Goal: Information Seeking & Learning: Learn about a topic

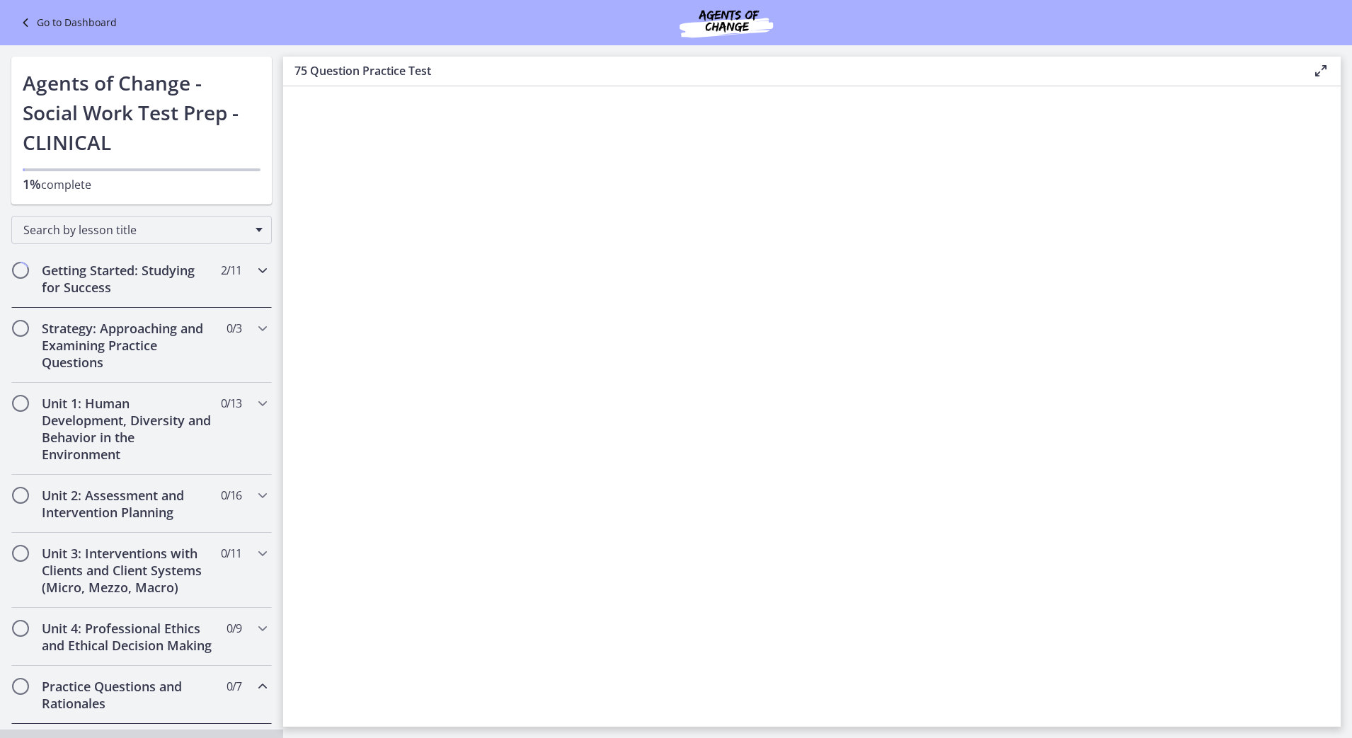
click at [146, 282] on h2 "Getting Started: Studying for Success" at bounding box center [128, 279] width 173 height 34
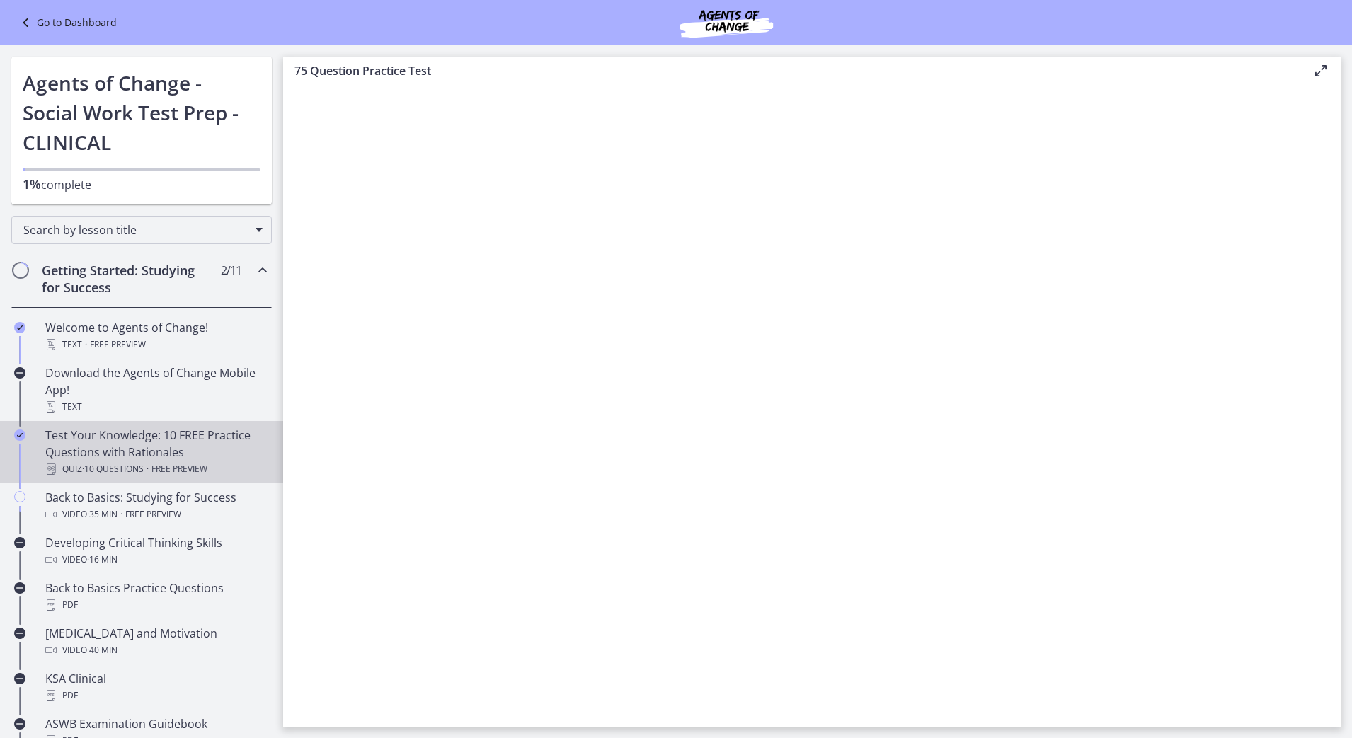
click at [168, 465] on span "Free preview" at bounding box center [179, 469] width 56 height 17
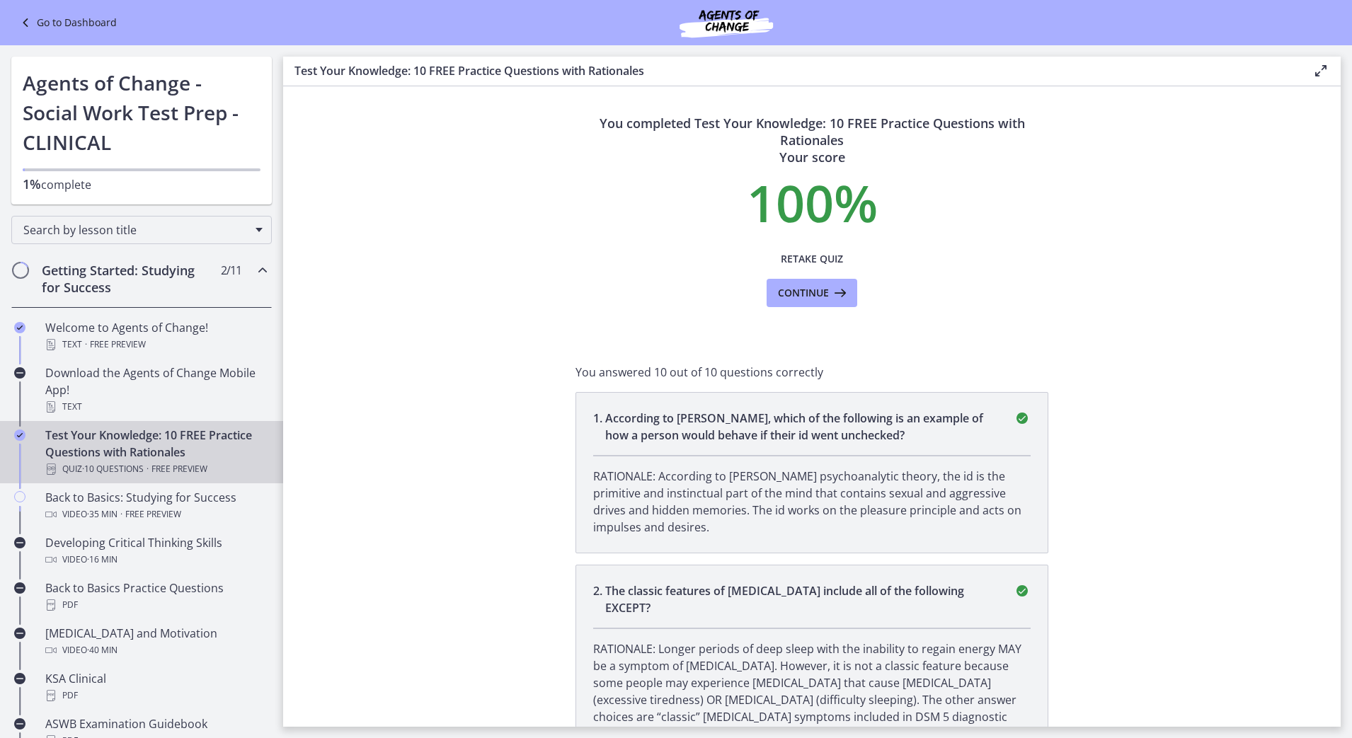
drag, startPoint x: 931, startPoint y: 362, endPoint x: 1267, endPoint y: 231, distance: 360.0
click at [1267, 231] on section "You completed Test Your Knowledge: 10 FREE Practice Questions with Rationales Y…" at bounding box center [811, 406] width 1057 height 640
drag, startPoint x: 1267, startPoint y: 231, endPoint x: 1164, endPoint y: 295, distance: 121.1
click at [1164, 295] on section "You completed Test Your Knowledge: 10 FREE Practice Questions with Rationales Y…" at bounding box center [811, 406] width 1057 height 640
click at [797, 290] on span "Continue" at bounding box center [803, 292] width 51 height 17
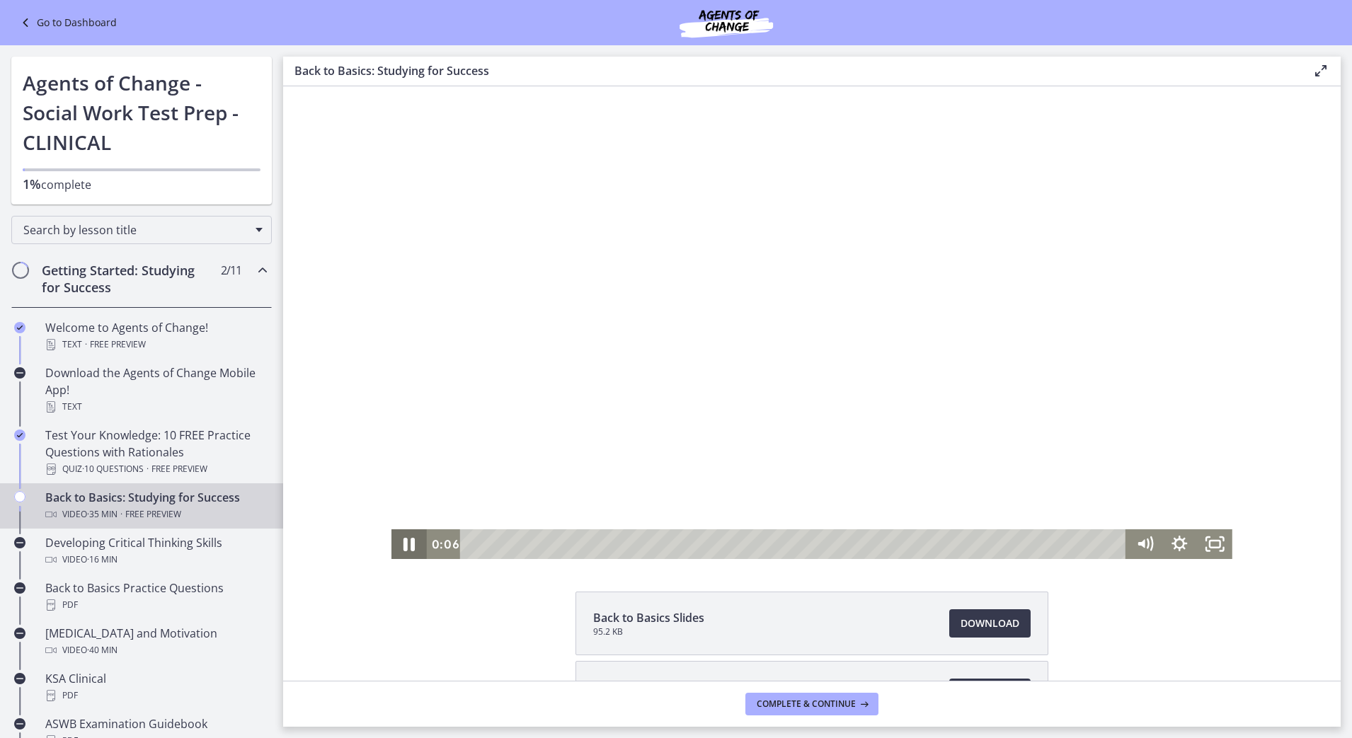
click at [402, 543] on icon "Pause" at bounding box center [409, 543] width 42 height 35
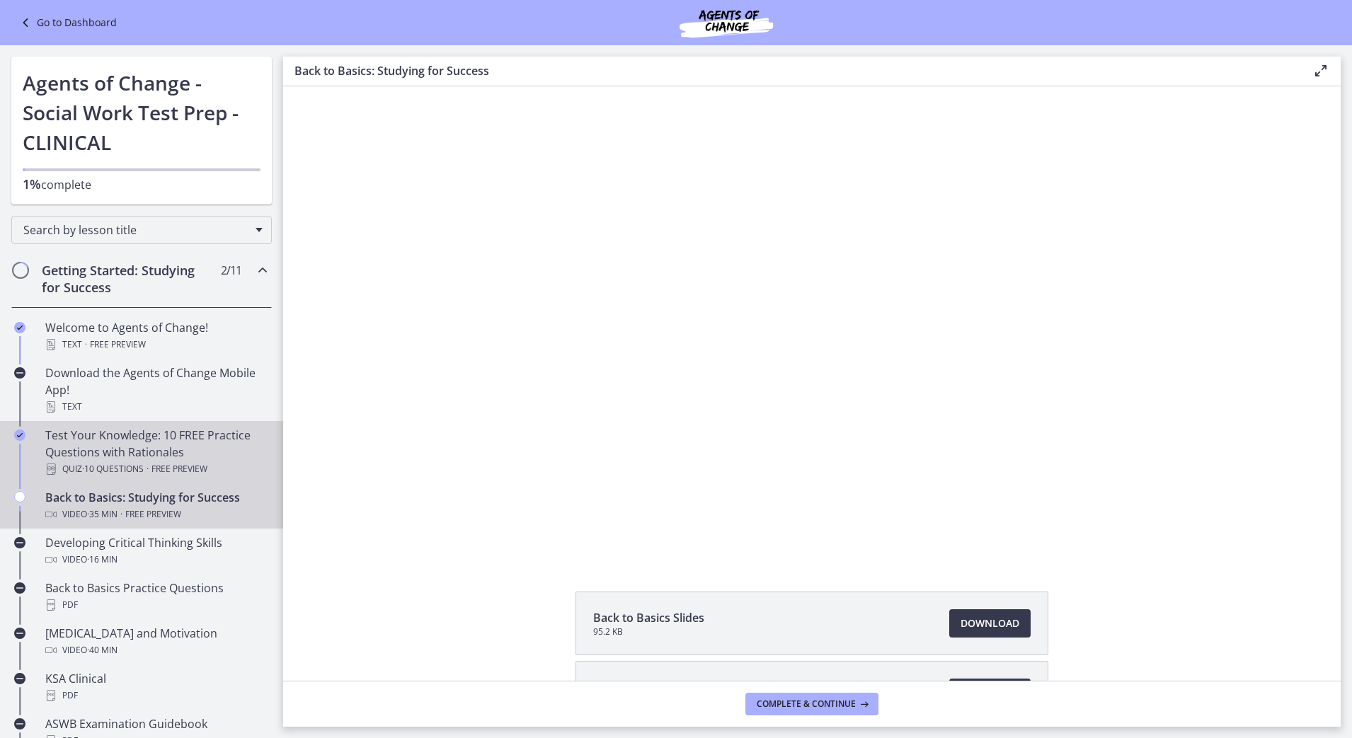
click at [104, 456] on div "Test Your Knowledge: 10 FREE Practice Questions with Rationales Quiz · 10 Quest…" at bounding box center [155, 452] width 221 height 51
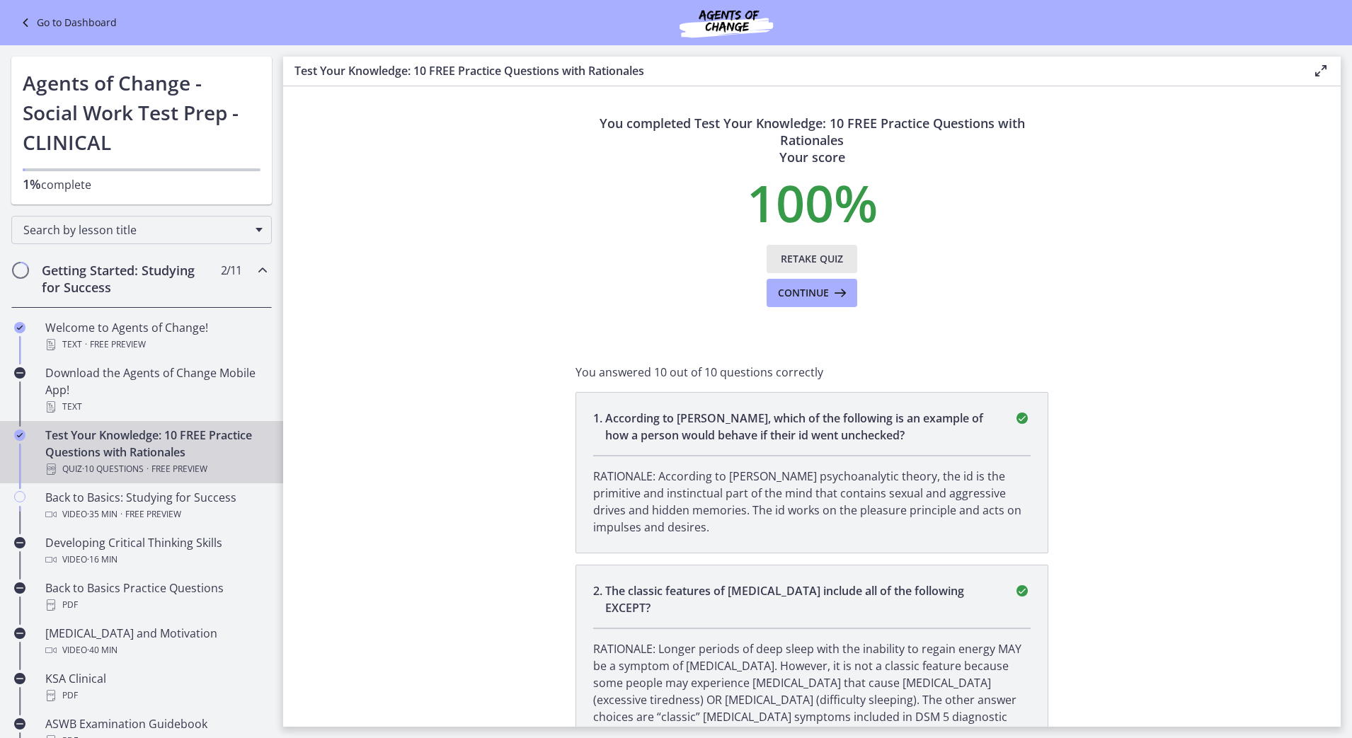
click at [802, 255] on span "Retake Quiz" at bounding box center [811, 258] width 62 height 17
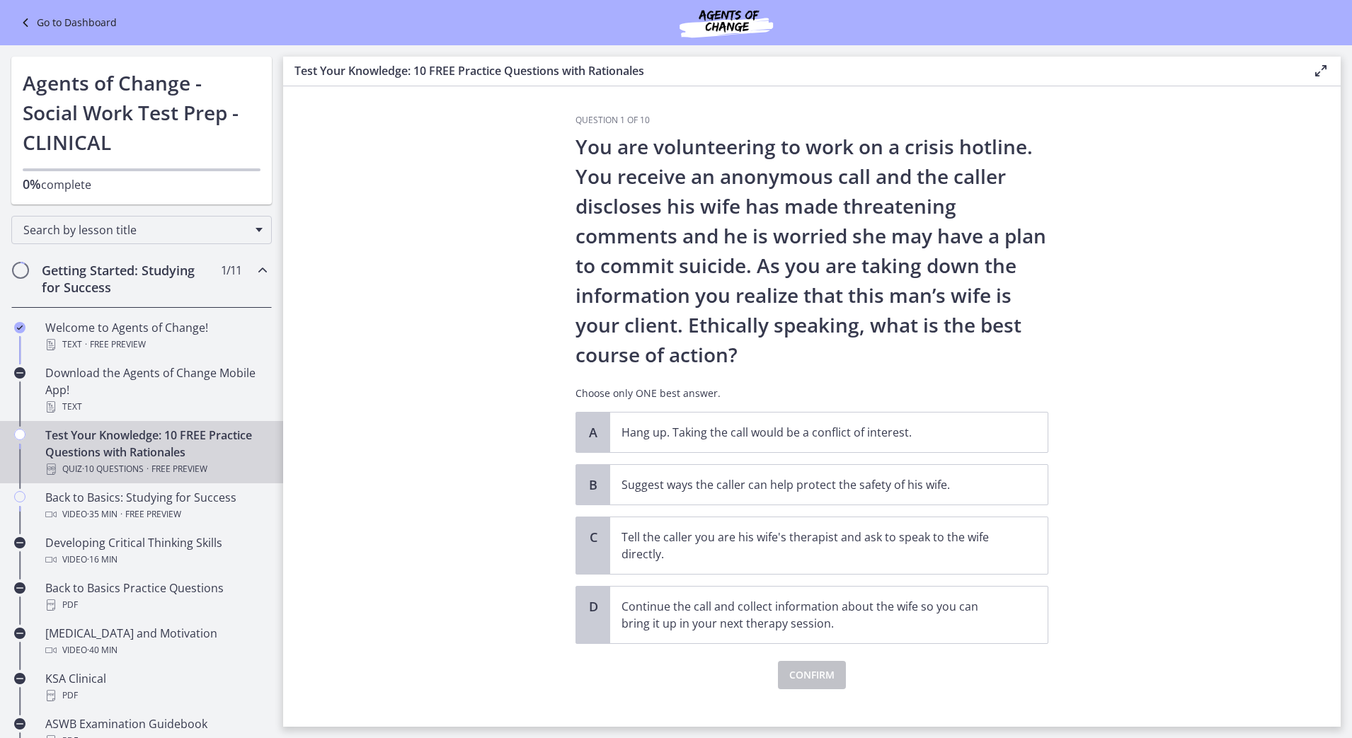
click at [1087, 313] on section "Question 1 of 10 You are volunteering to work on a crisis hotline. You receive …" at bounding box center [811, 406] width 1057 height 640
click at [745, 474] on span "Suggest ways the caller can help protect the safety of his wife." at bounding box center [828, 485] width 437 height 40
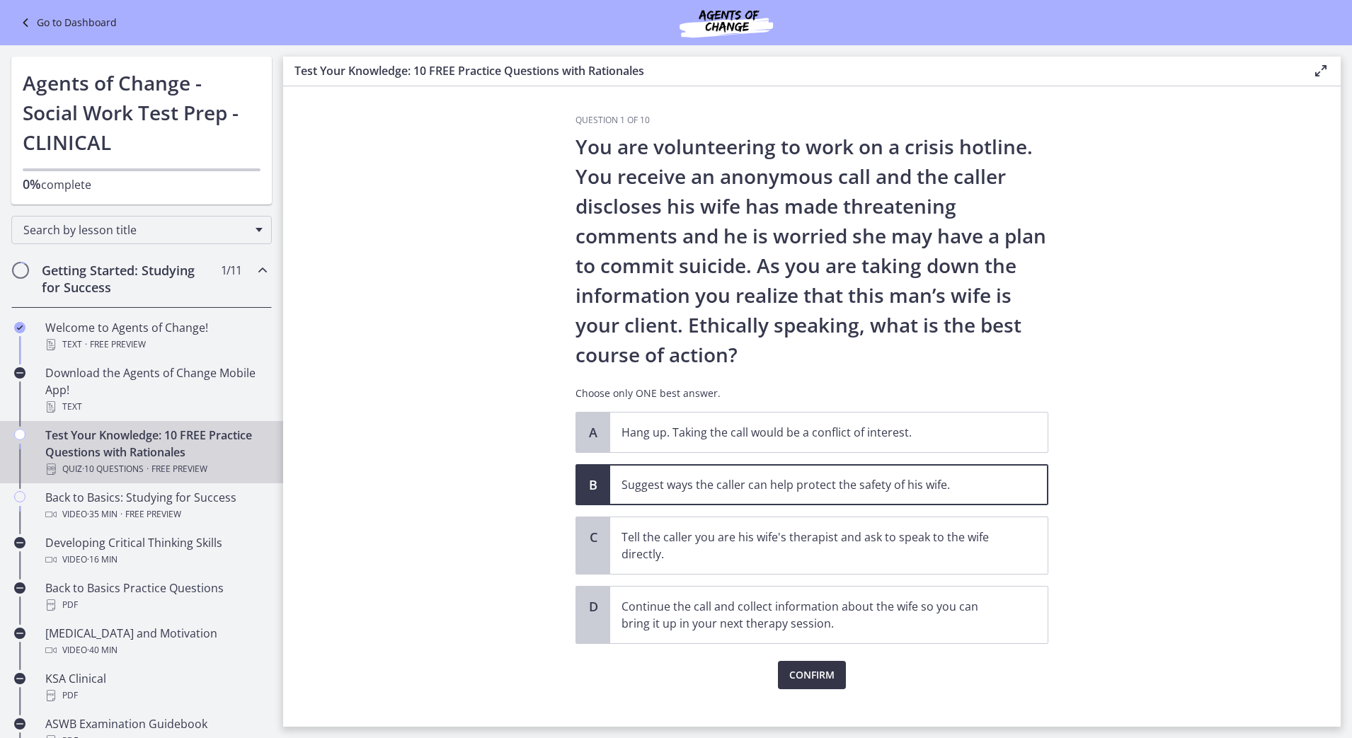
click at [795, 668] on span "Confirm" at bounding box center [811, 675] width 45 height 17
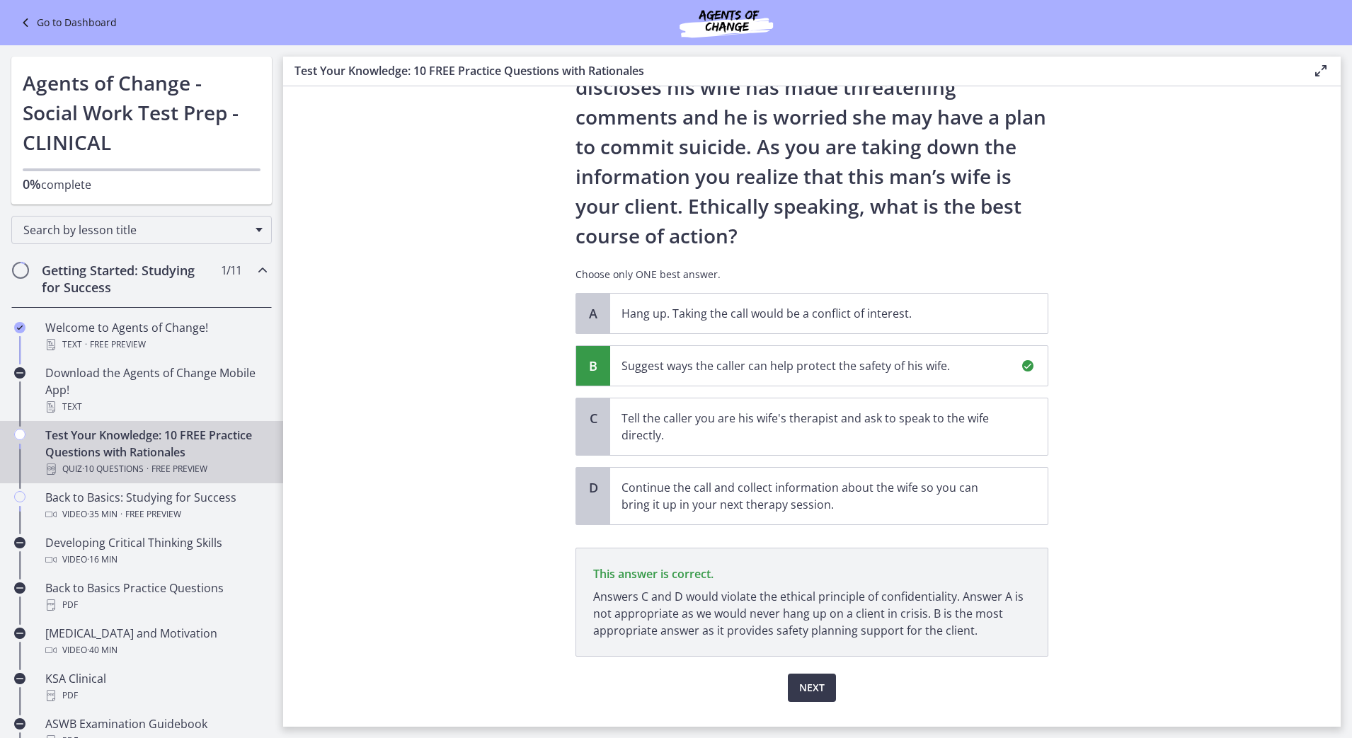
scroll to position [151, 0]
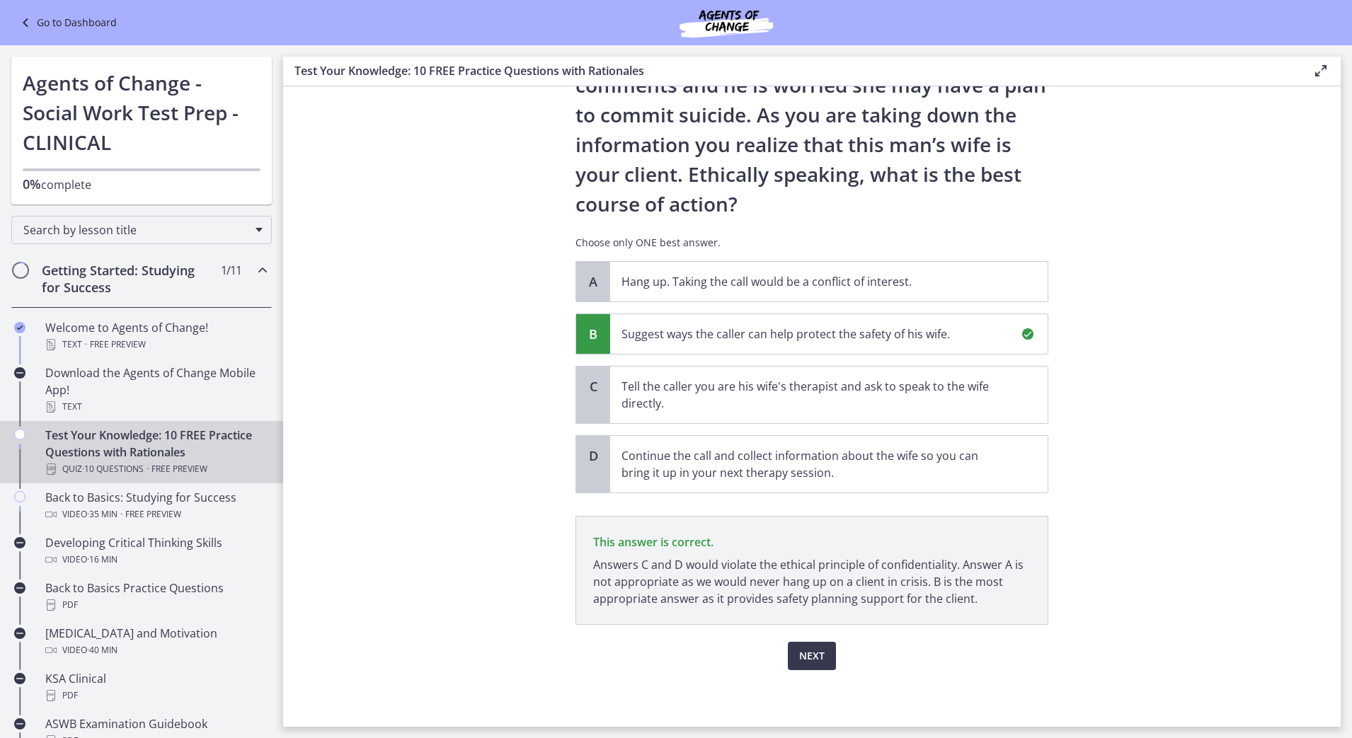
click at [902, 576] on div "Question 1 of 10 You are volunteering to work on a crisis hotline. You receive …" at bounding box center [811, 270] width 495 height 612
click at [823, 653] on button "Next" at bounding box center [812, 656] width 48 height 28
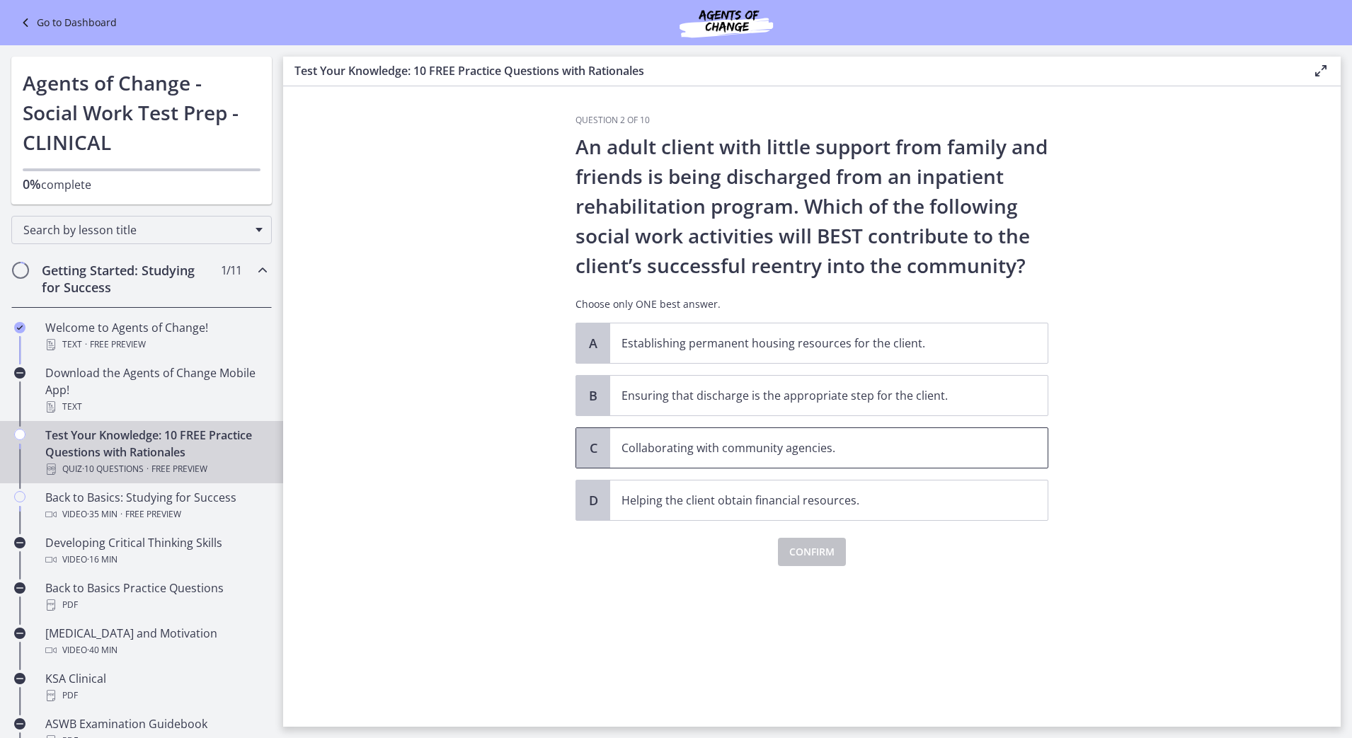
click at [706, 446] on p "Collaborating with community agencies." at bounding box center [814, 447] width 386 height 17
click at [800, 565] on div "Question 2 of 10 An adult client with little support from family and friends is…" at bounding box center [811, 421] width 495 height 612
click at [814, 547] on span "Confirm" at bounding box center [811, 551] width 45 height 17
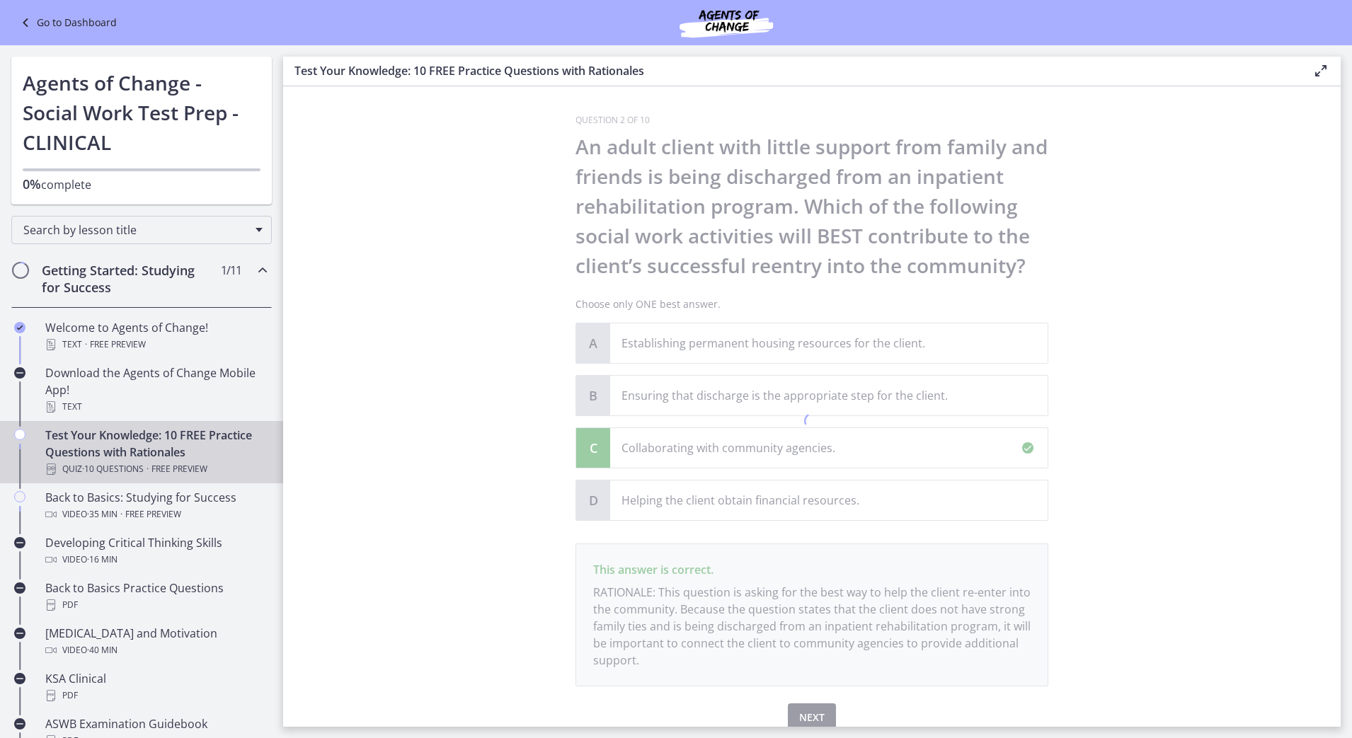
scroll to position [62, 0]
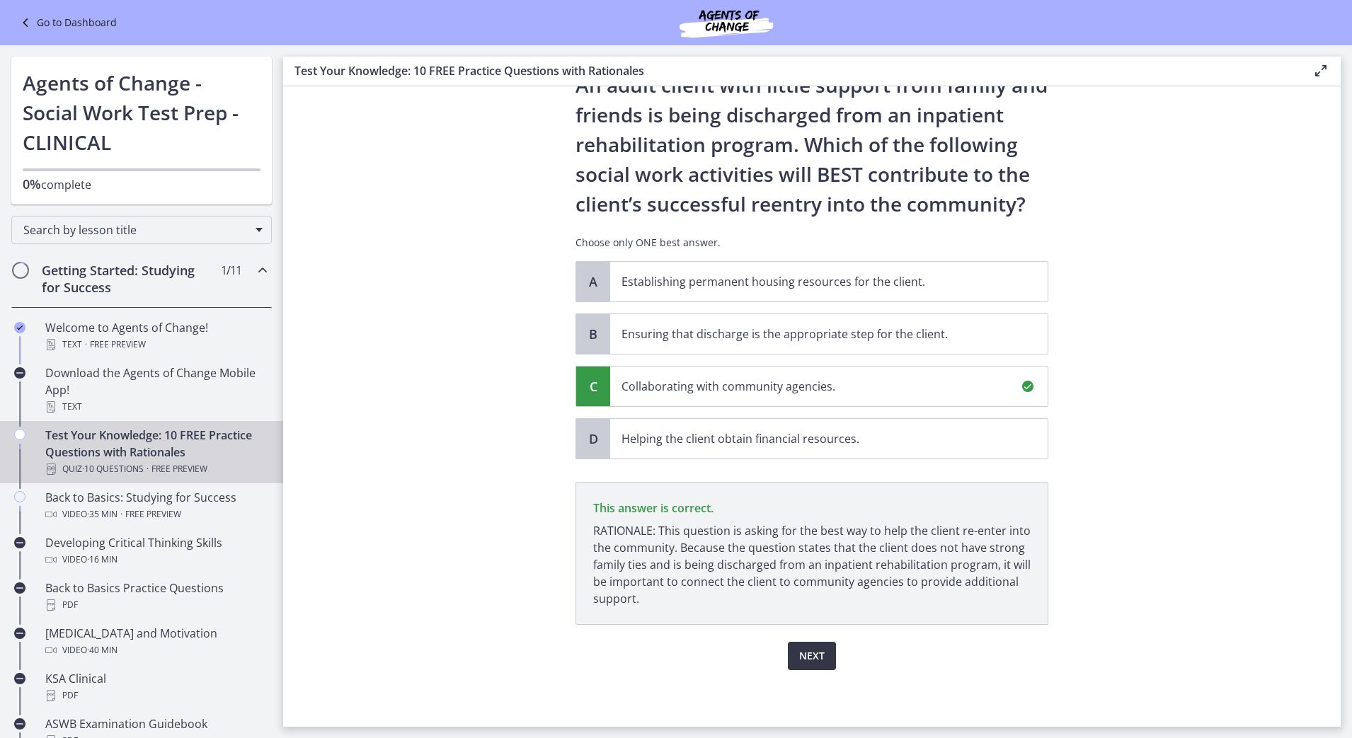
click at [805, 665] on button "Next" at bounding box center [812, 656] width 48 height 28
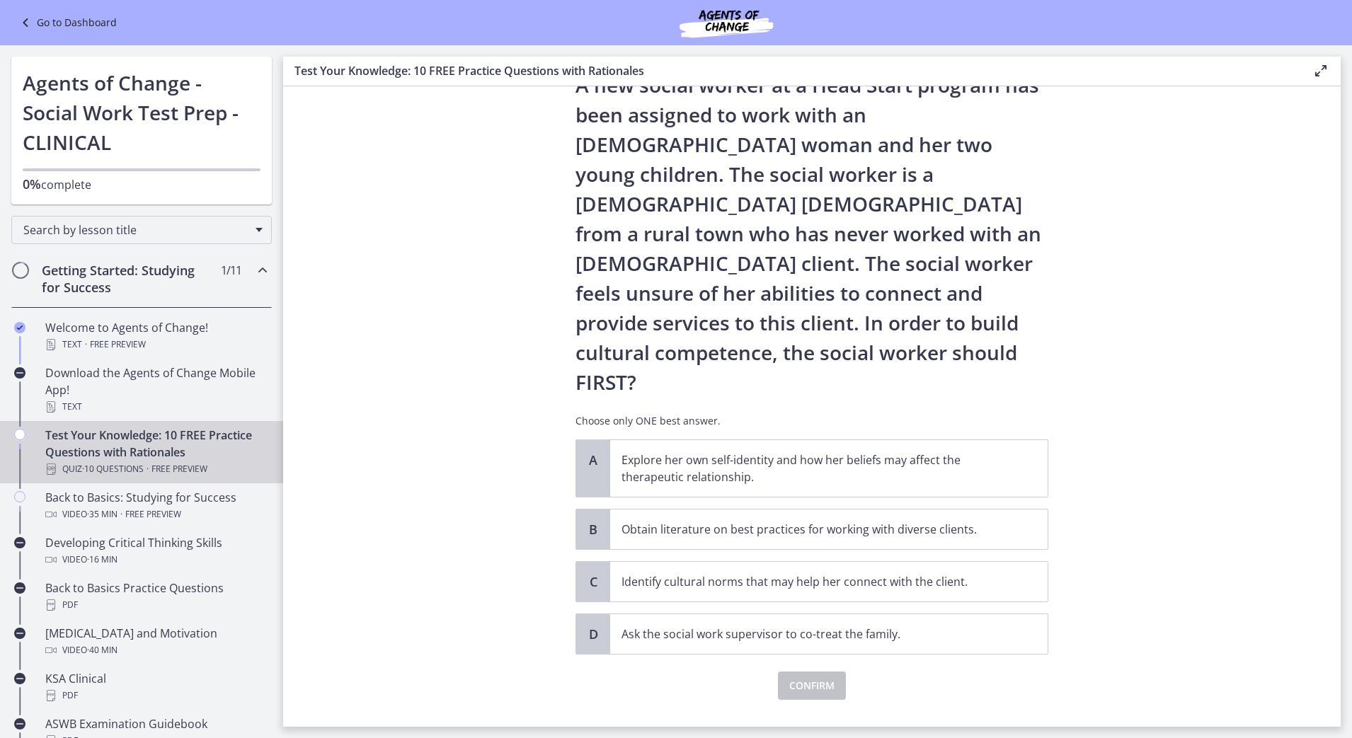
scroll to position [0, 0]
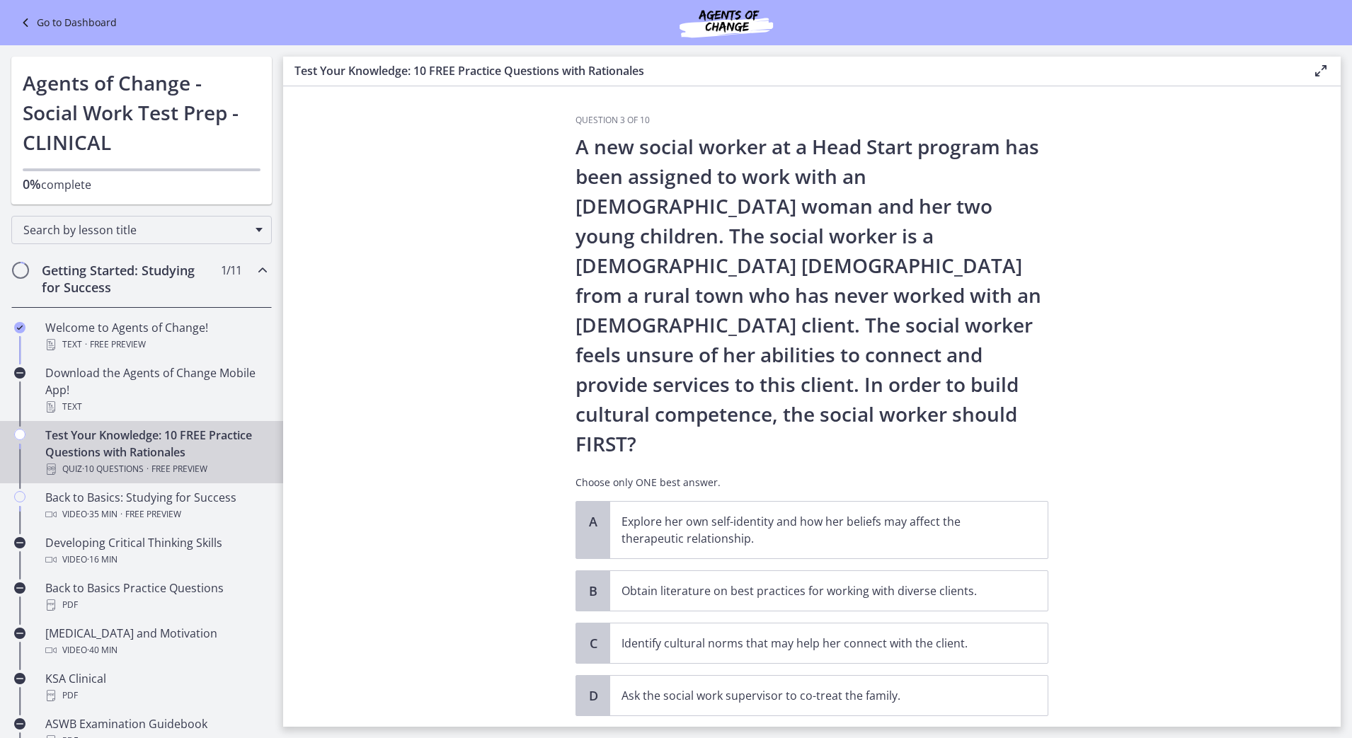
click at [1110, 411] on section "Question 3 of 10 A new social worker at a Head Start program has been assigned …" at bounding box center [811, 406] width 1057 height 640
click at [1227, 503] on section "Question 3 of 10 A new social worker at a Head Start program has been assigned …" at bounding box center [811, 406] width 1057 height 640
click at [878, 513] on p "Explore her own self-identity and how her beliefs may affect the therapeutic re…" at bounding box center [814, 530] width 386 height 34
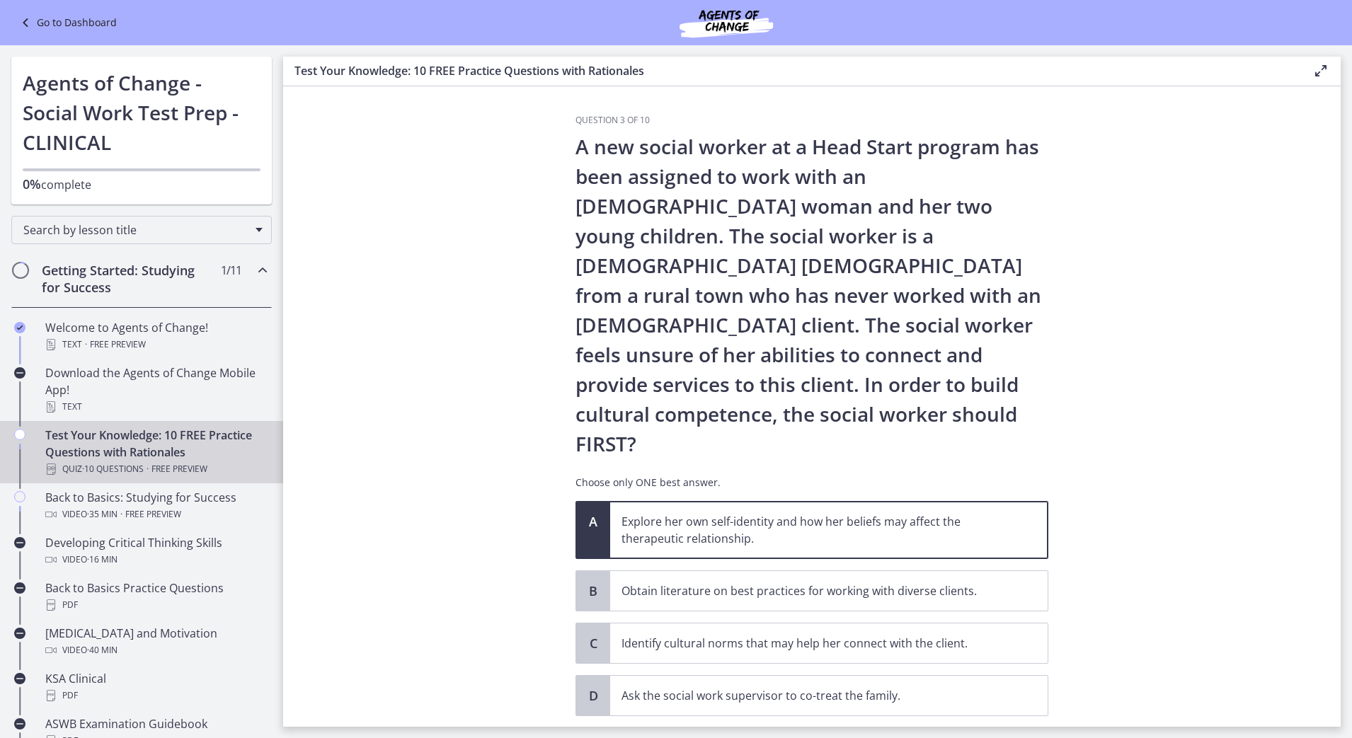
click at [825, 737] on span "Confirm" at bounding box center [811, 747] width 45 height 17
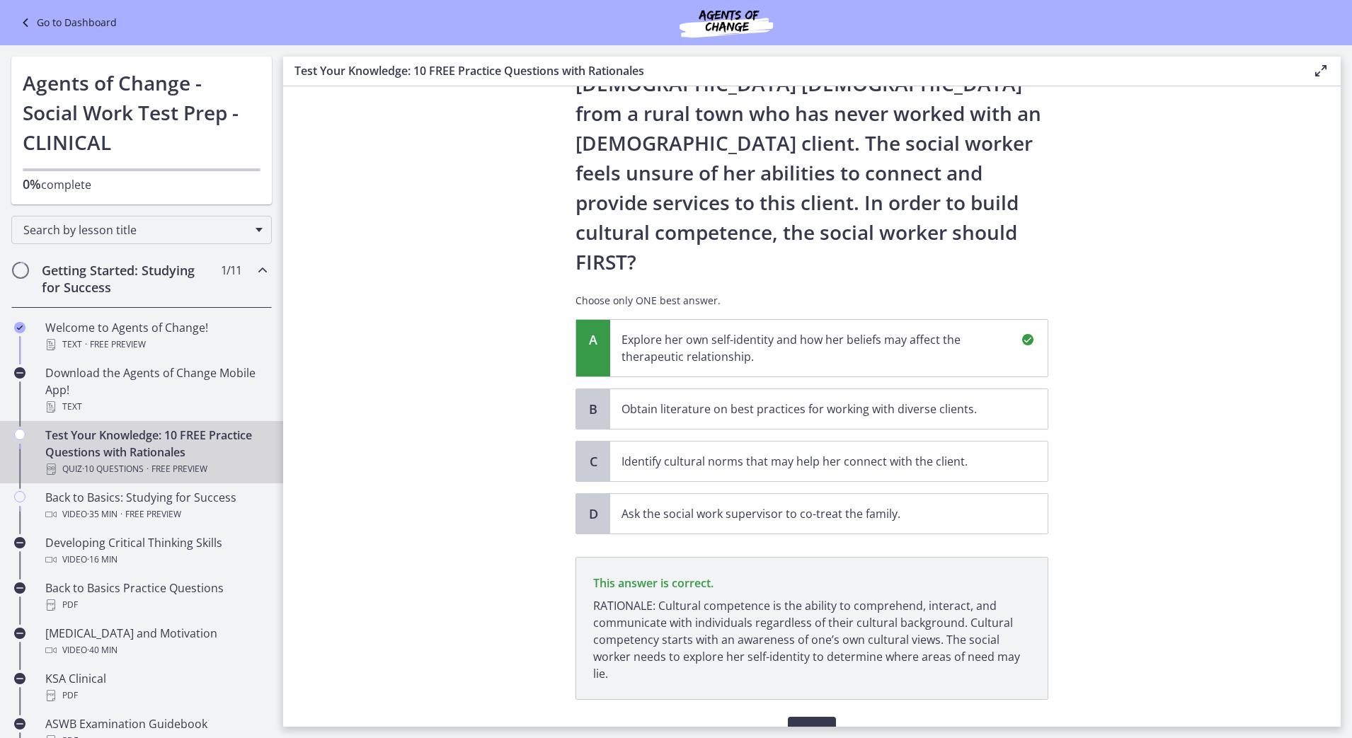
scroll to position [197, 0]
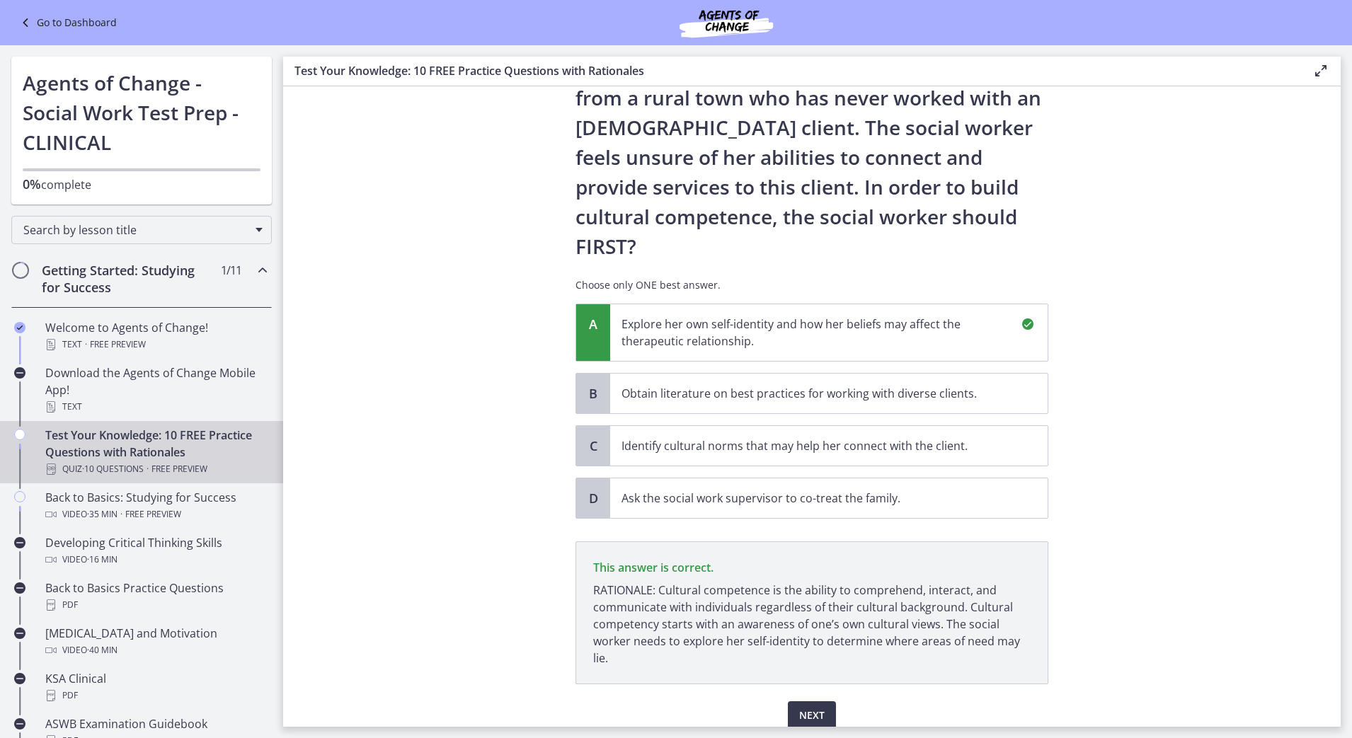
click at [724, 684] on div "Next" at bounding box center [811, 706] width 473 height 45
click at [809, 707] on span "Next" at bounding box center [811, 715] width 25 height 17
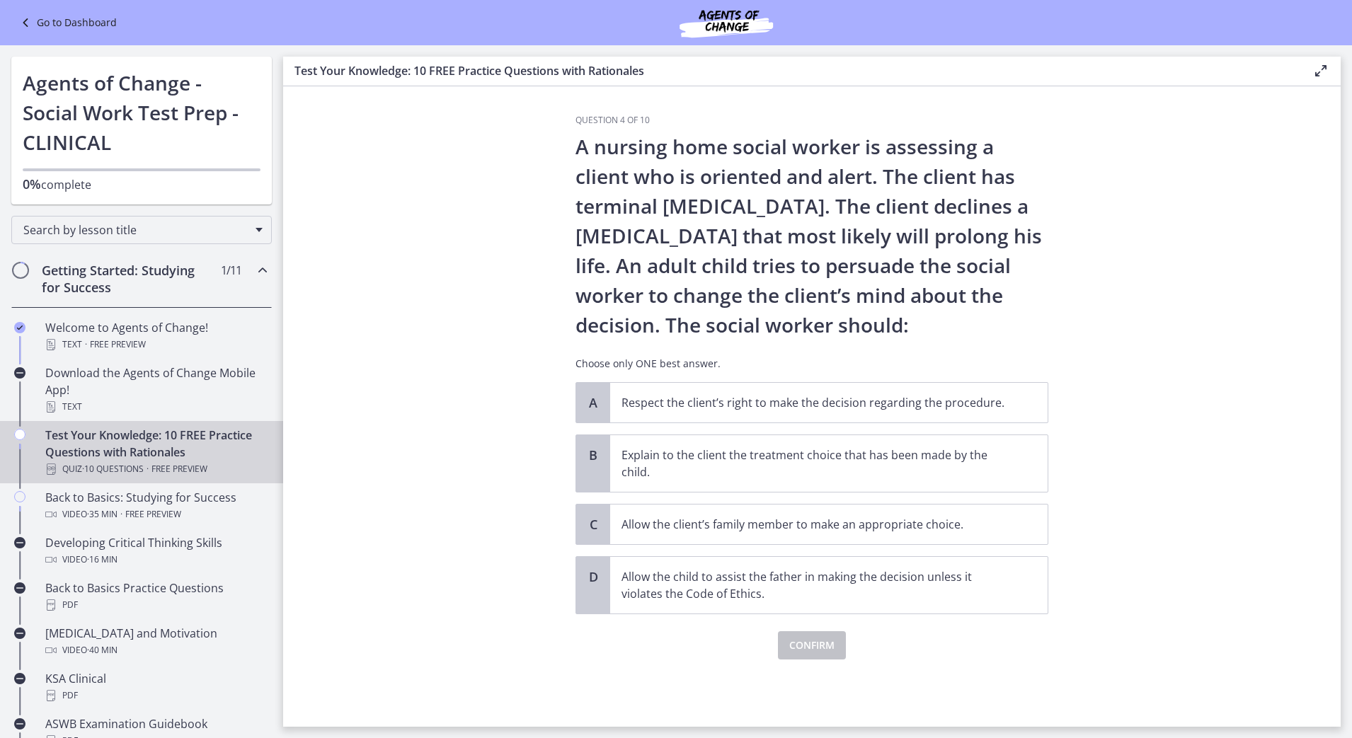
scroll to position [0, 0]
click at [733, 405] on p "Respect the client’s right to make the decision regarding the procedure." at bounding box center [814, 402] width 386 height 17
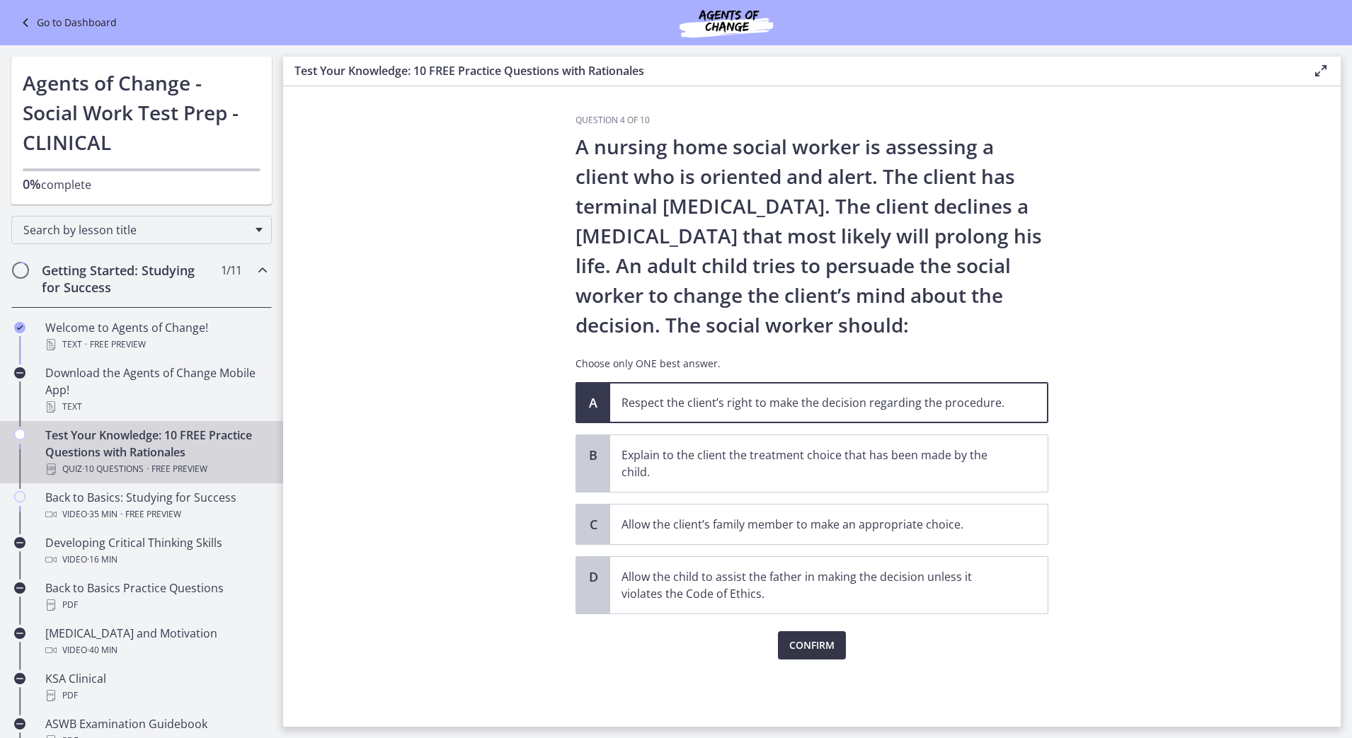
click at [823, 657] on button "Confirm" at bounding box center [812, 645] width 68 height 28
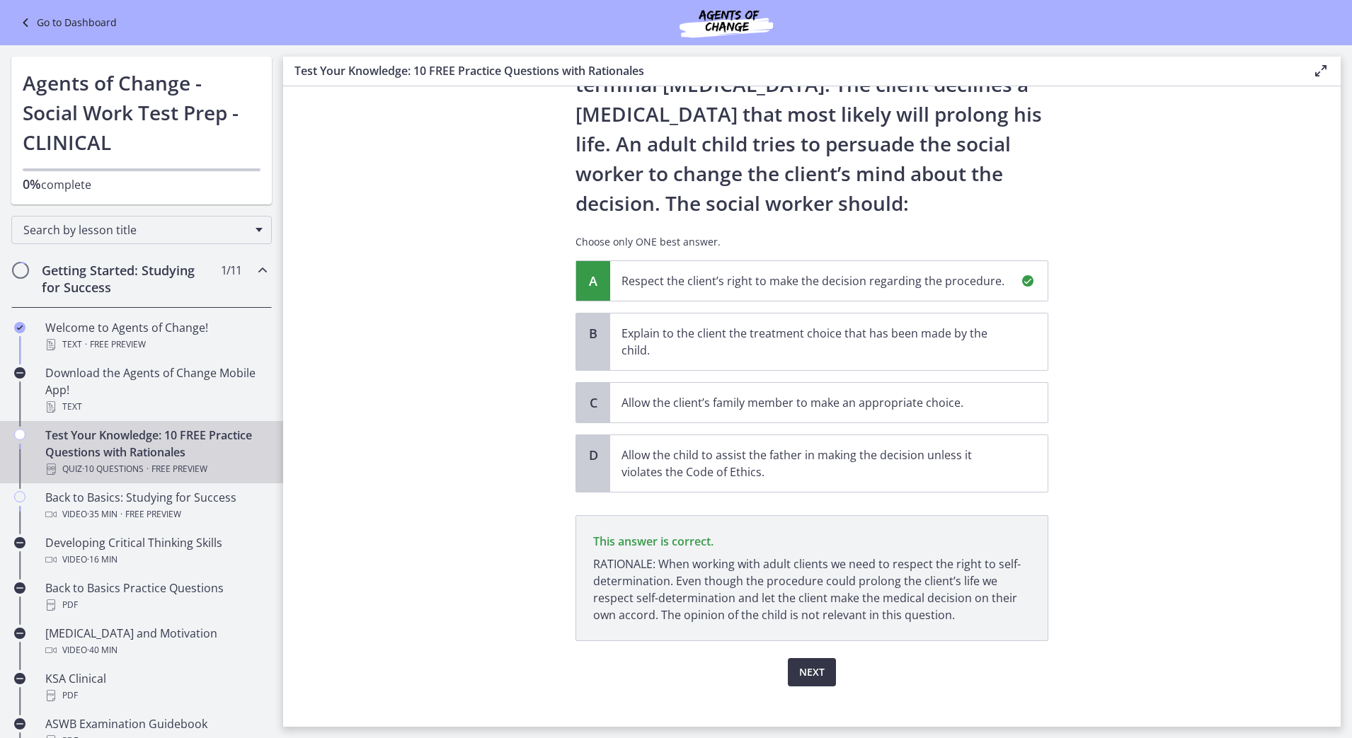
scroll to position [138, 0]
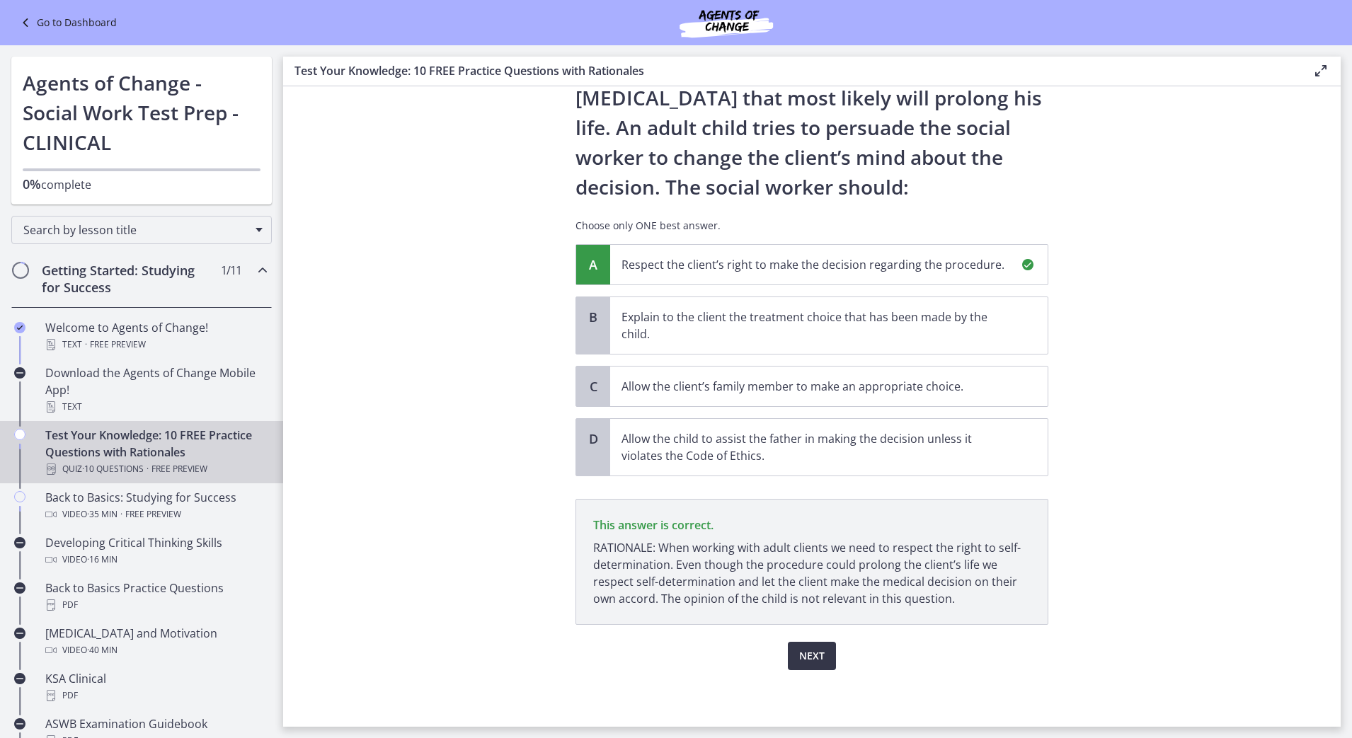
click at [813, 651] on span "Next" at bounding box center [811, 655] width 25 height 17
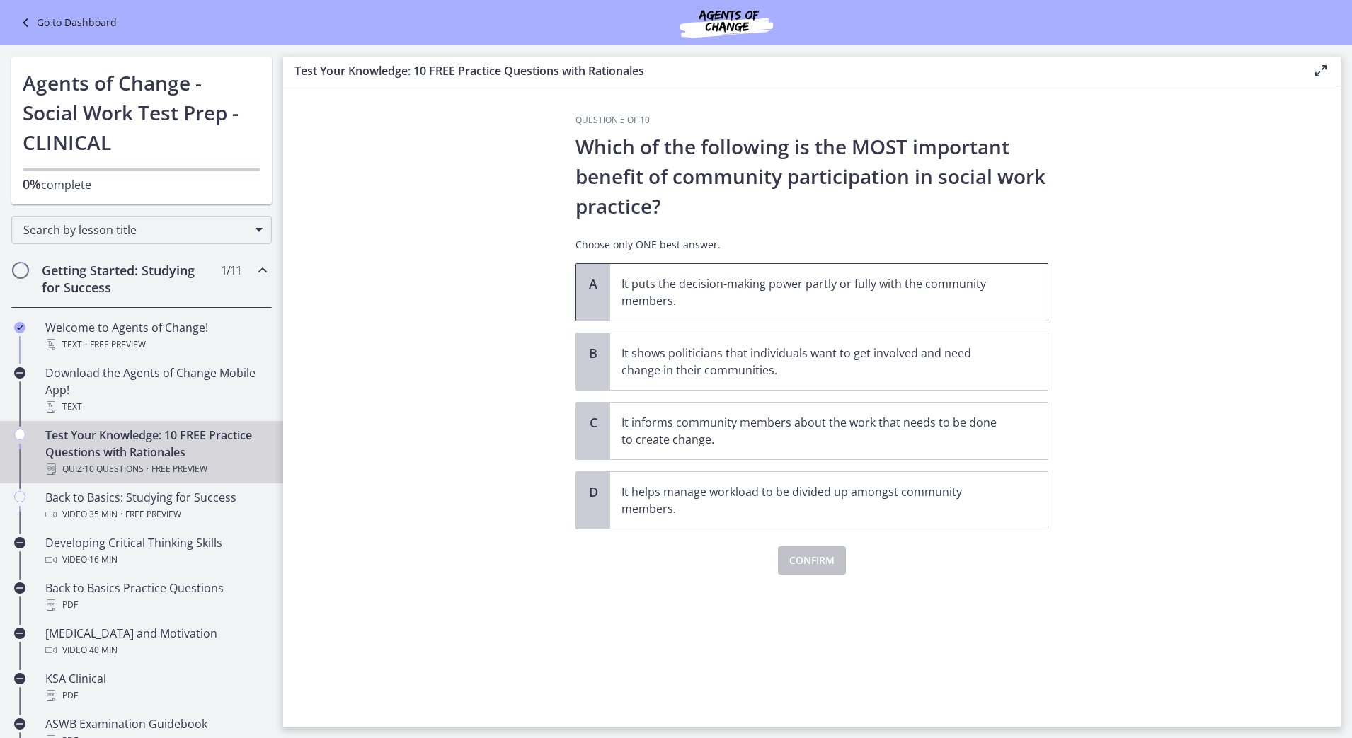
click at [721, 308] on p "It puts the decision-making power partly or fully with the community members." at bounding box center [814, 292] width 386 height 34
click at [808, 565] on span "Confirm" at bounding box center [811, 560] width 45 height 17
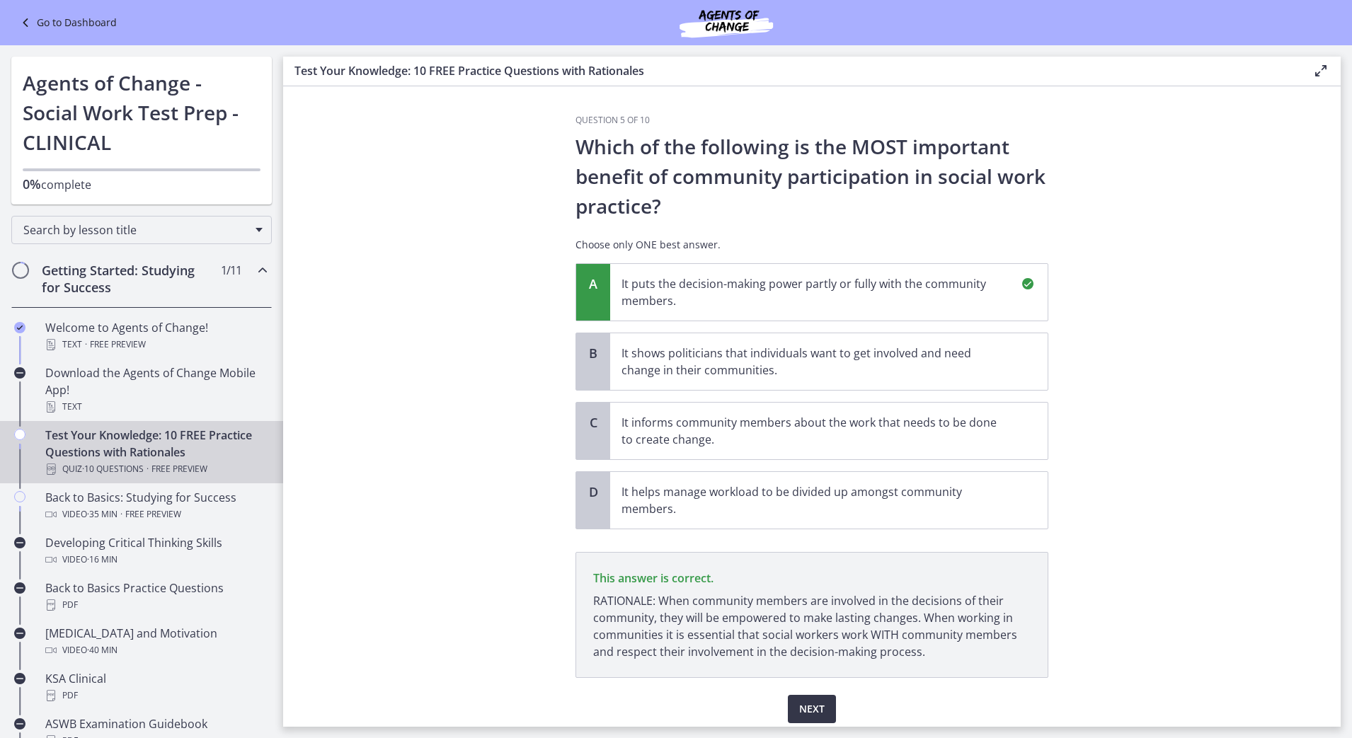
scroll to position [53, 0]
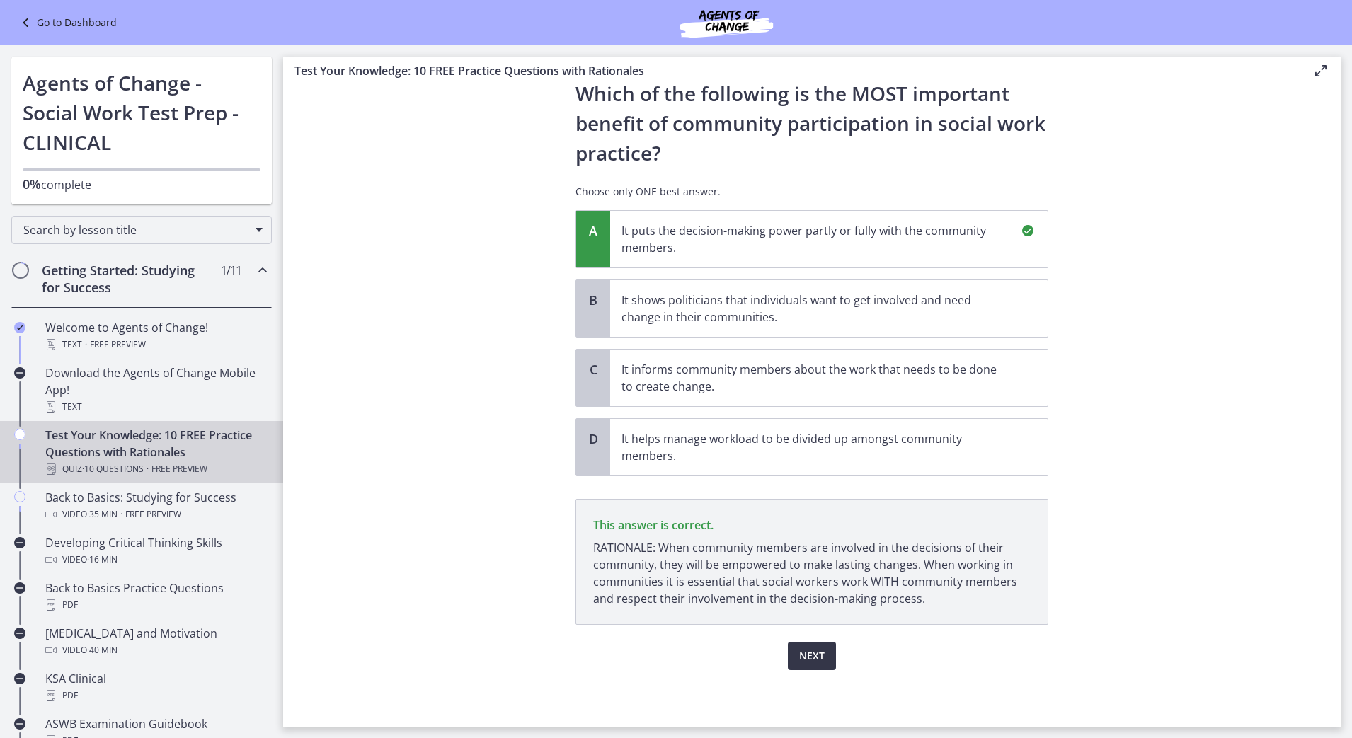
click at [811, 650] on span "Next" at bounding box center [811, 655] width 25 height 17
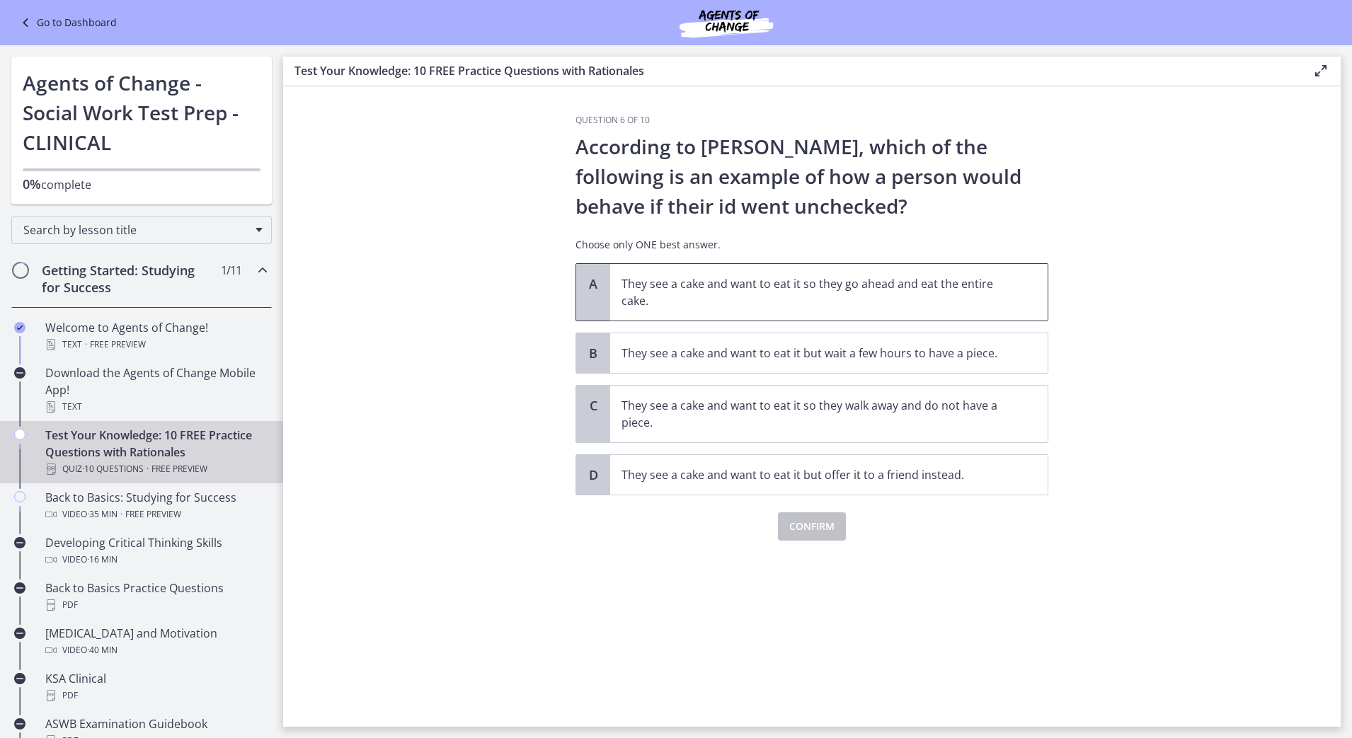
click at [772, 297] on p "They see a cake and want to eat it so they go ahead and eat the entire cake." at bounding box center [814, 292] width 386 height 34
click at [821, 533] on span "Confirm" at bounding box center [811, 526] width 45 height 17
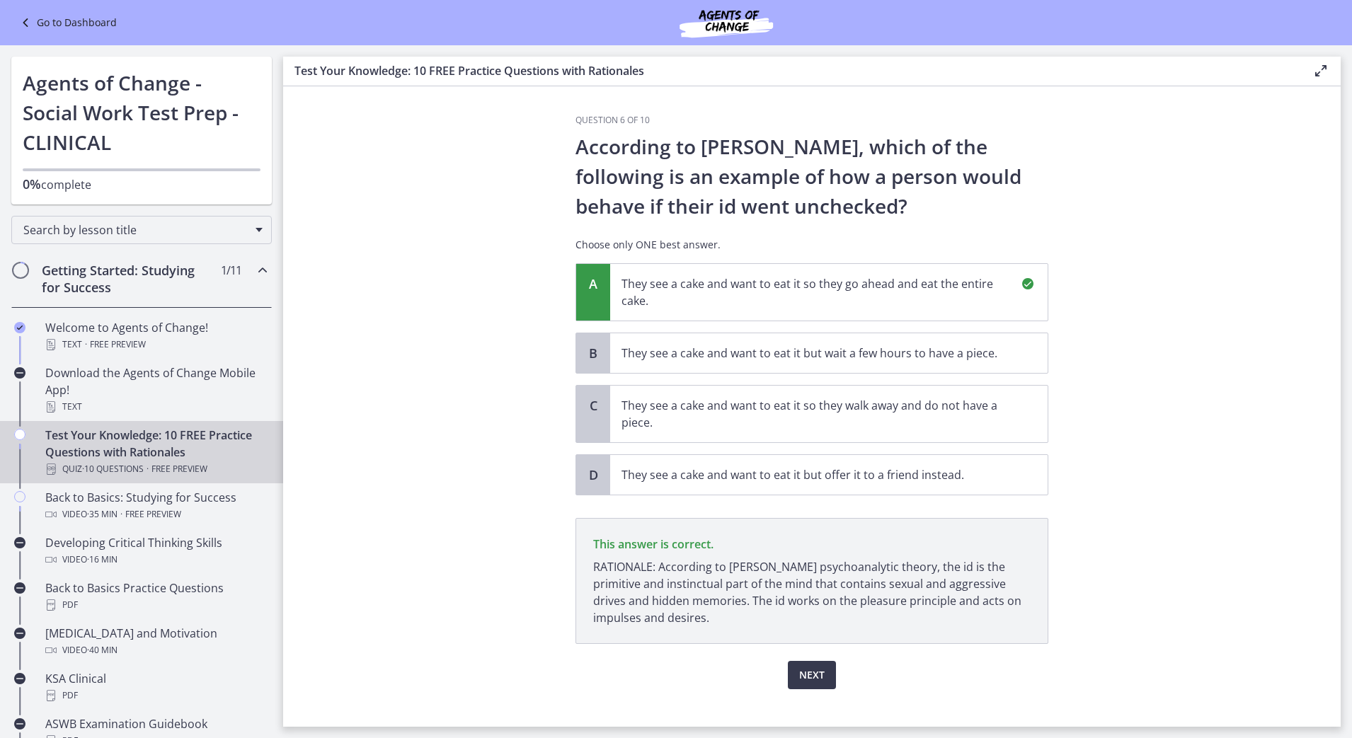
scroll to position [19, 0]
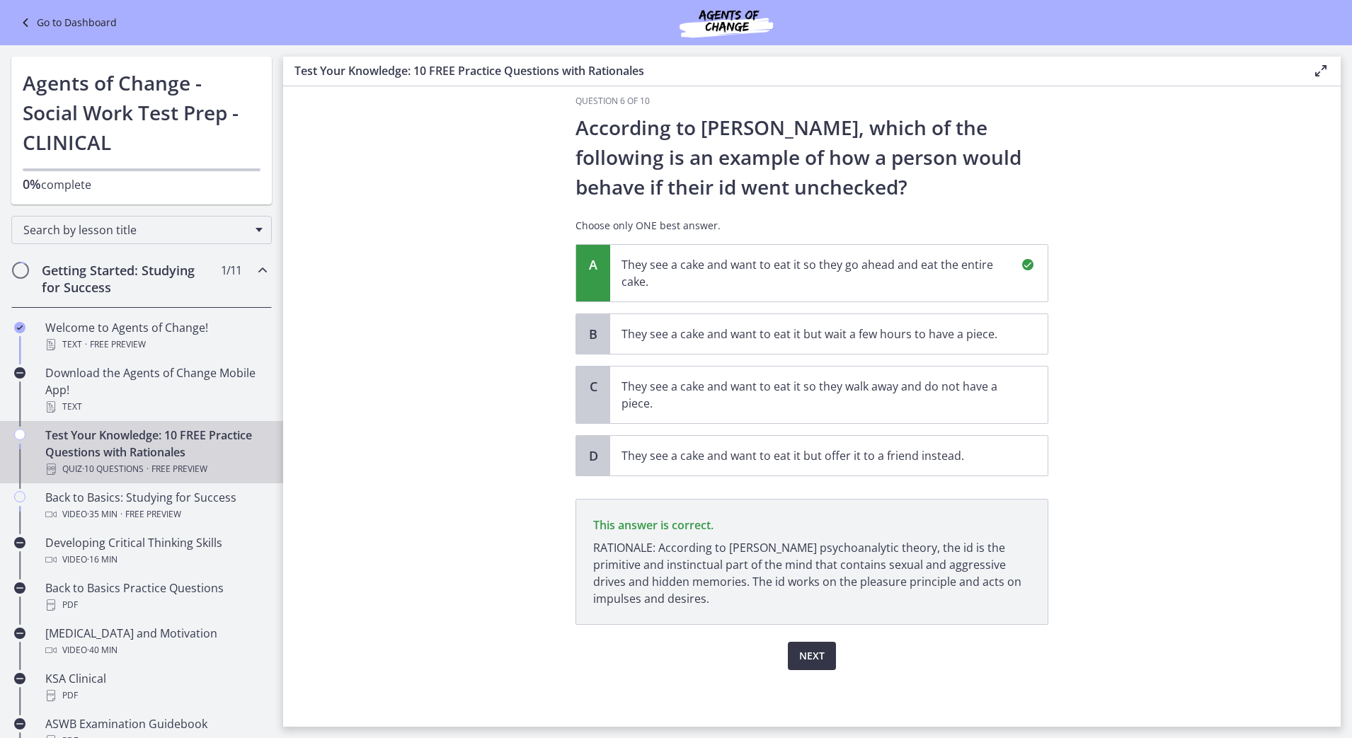
click at [807, 654] on span "Next" at bounding box center [811, 655] width 25 height 17
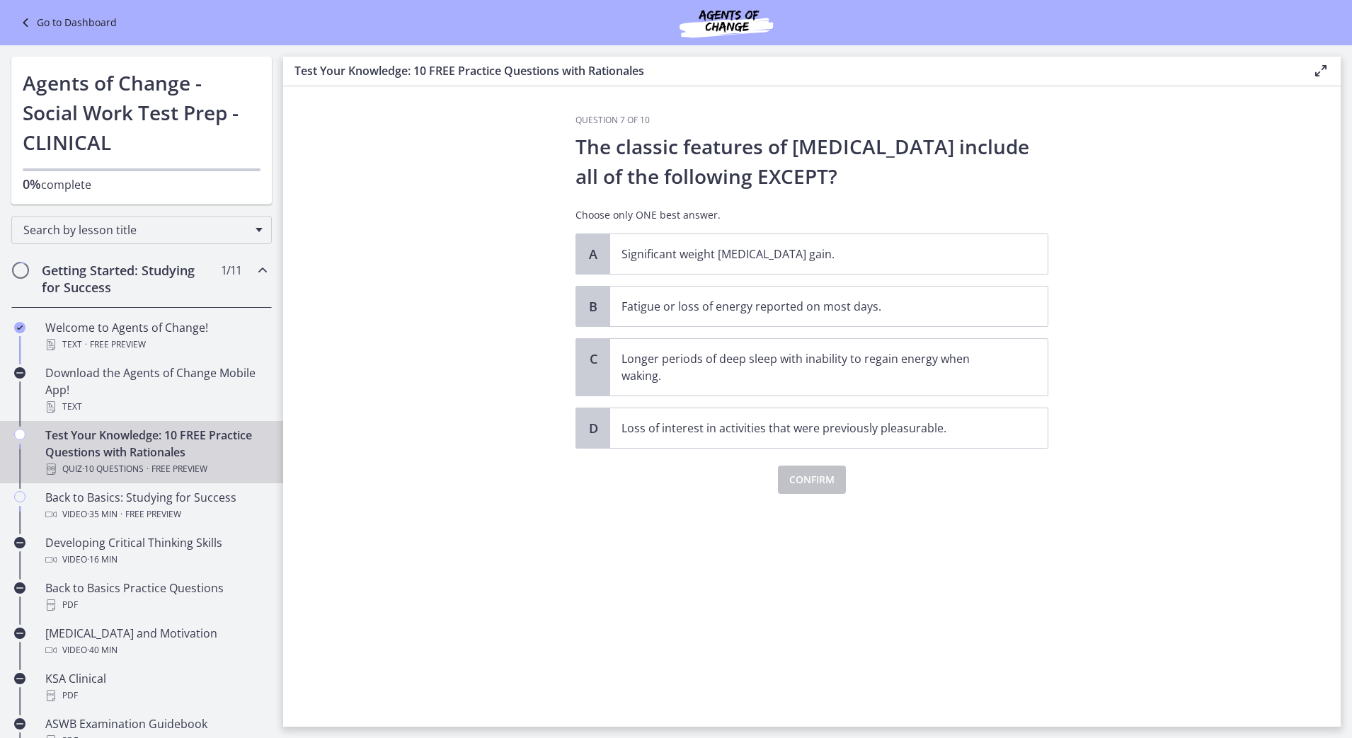
scroll to position [0, 0]
click at [988, 587] on div "Question 7 of 10 The classic features of [MEDICAL_DATA] include all of the foll…" at bounding box center [811, 421] width 495 height 612
